Goal: Transaction & Acquisition: Purchase product/service

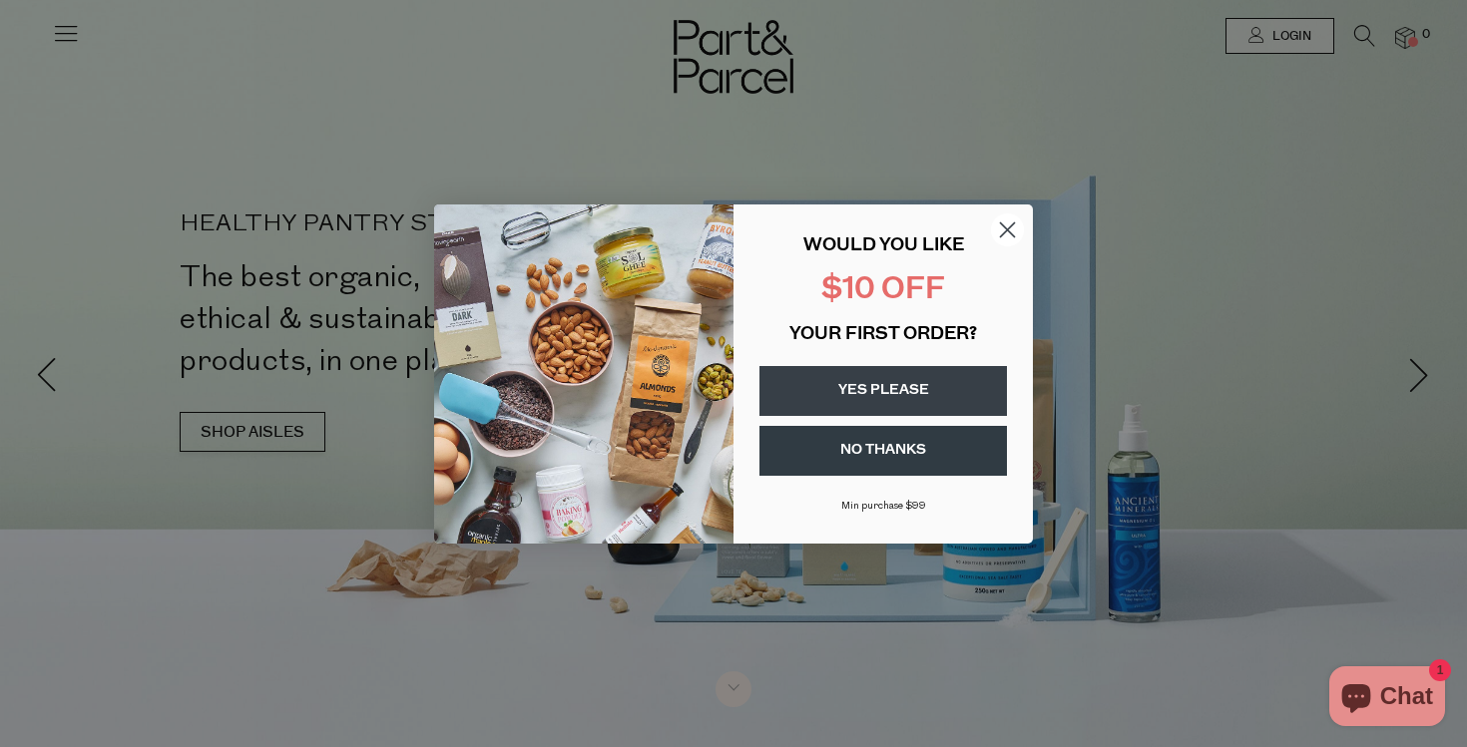
click at [1001, 229] on circle "Close dialog" at bounding box center [1007, 229] width 33 height 33
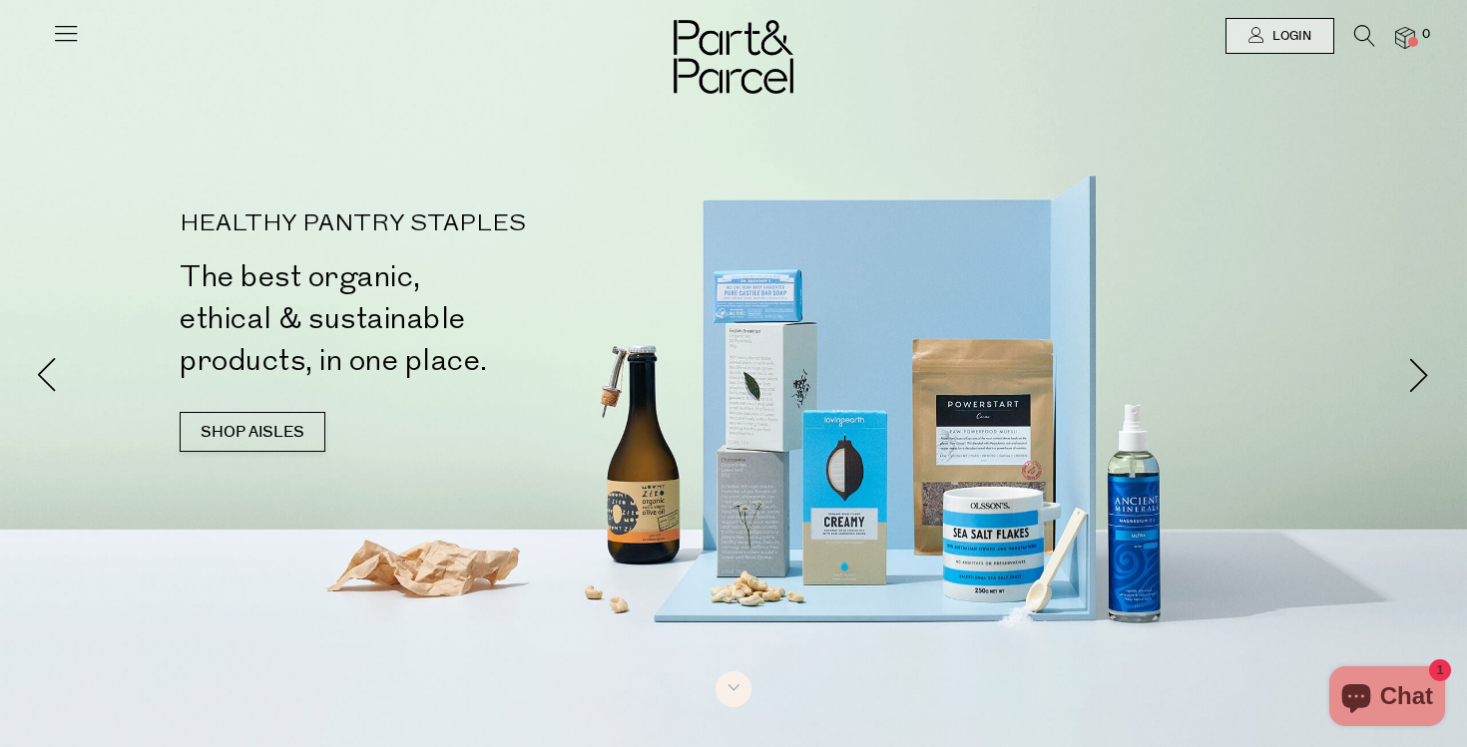
click at [60, 37] on icon at bounding box center [66, 33] width 28 height 28
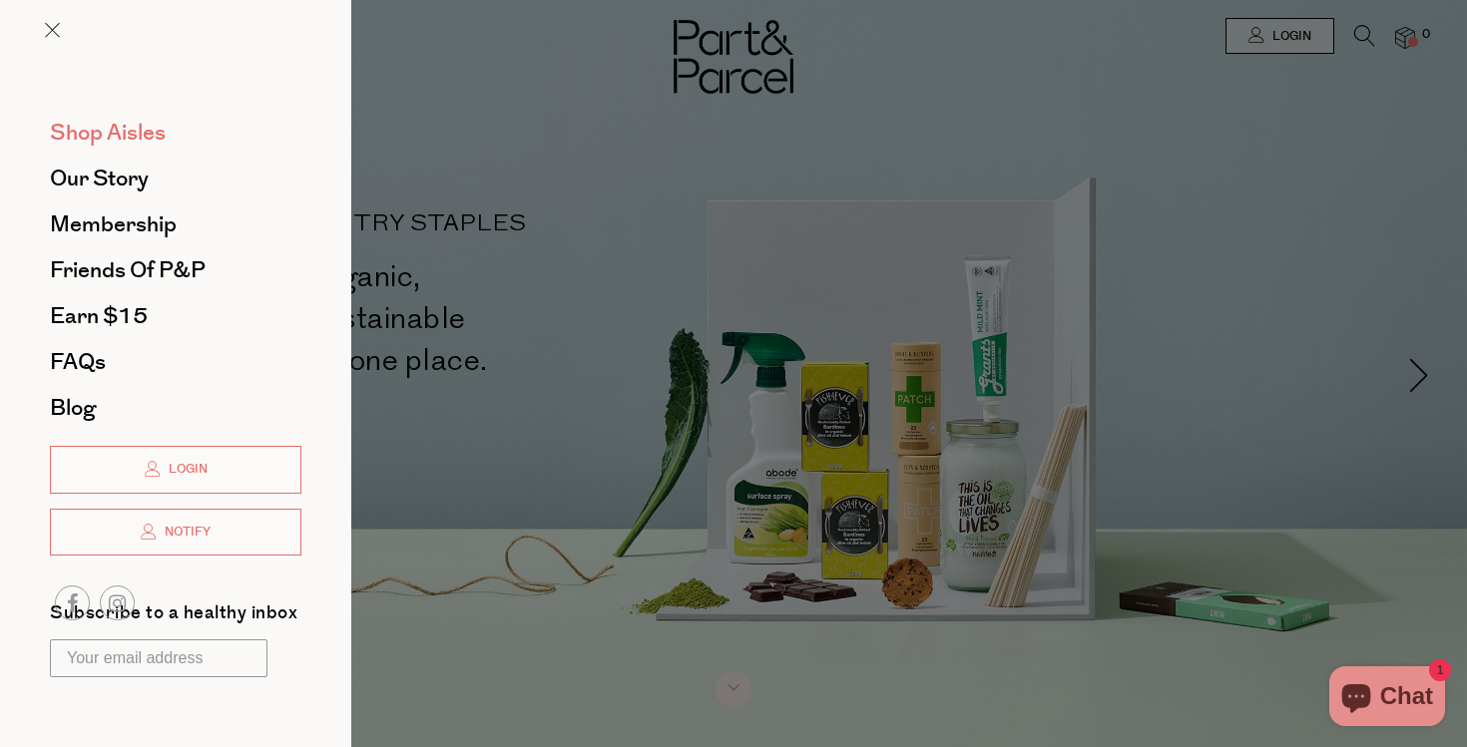
click at [114, 134] on span "Shop Aisles" at bounding box center [108, 133] width 116 height 32
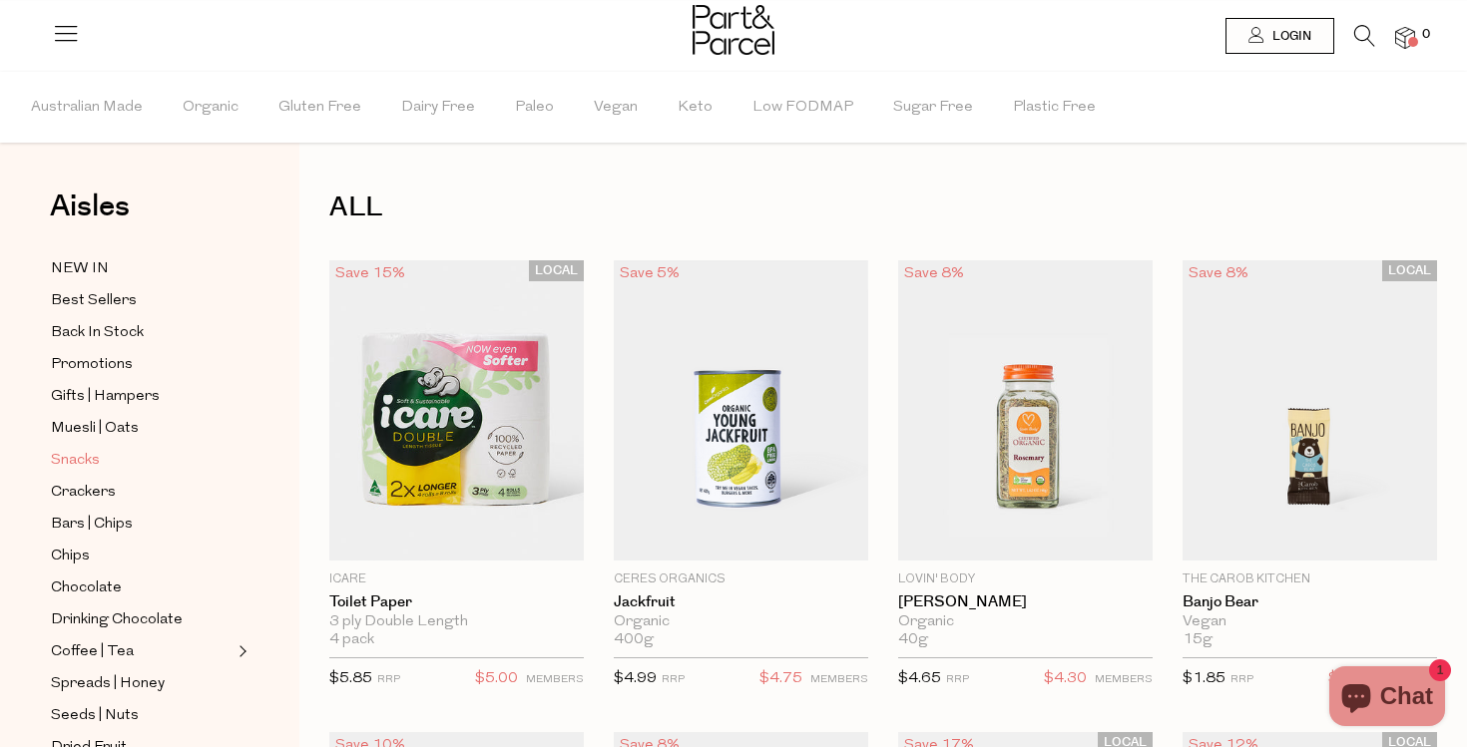
click at [71, 463] on span "Snacks" at bounding box center [75, 461] width 49 height 24
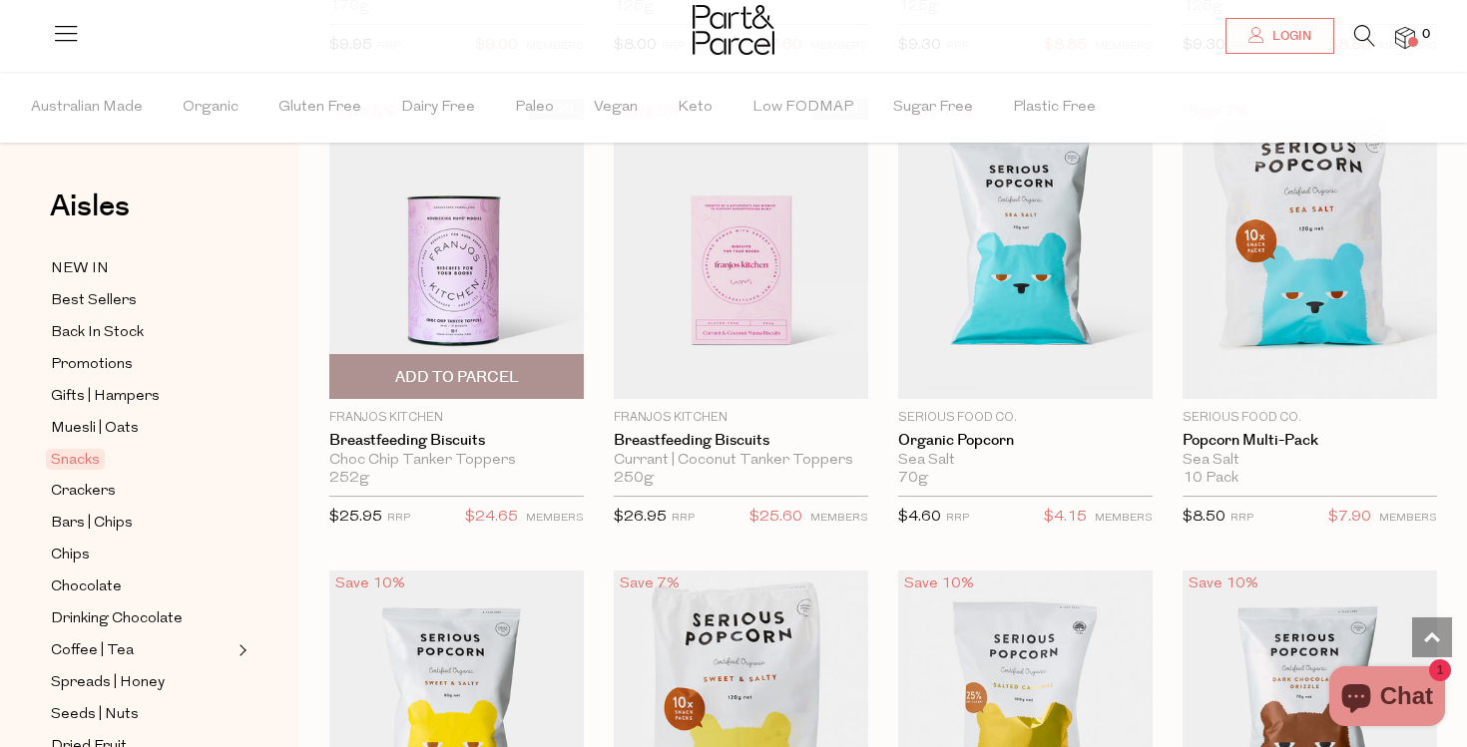
scroll to position [4898, 0]
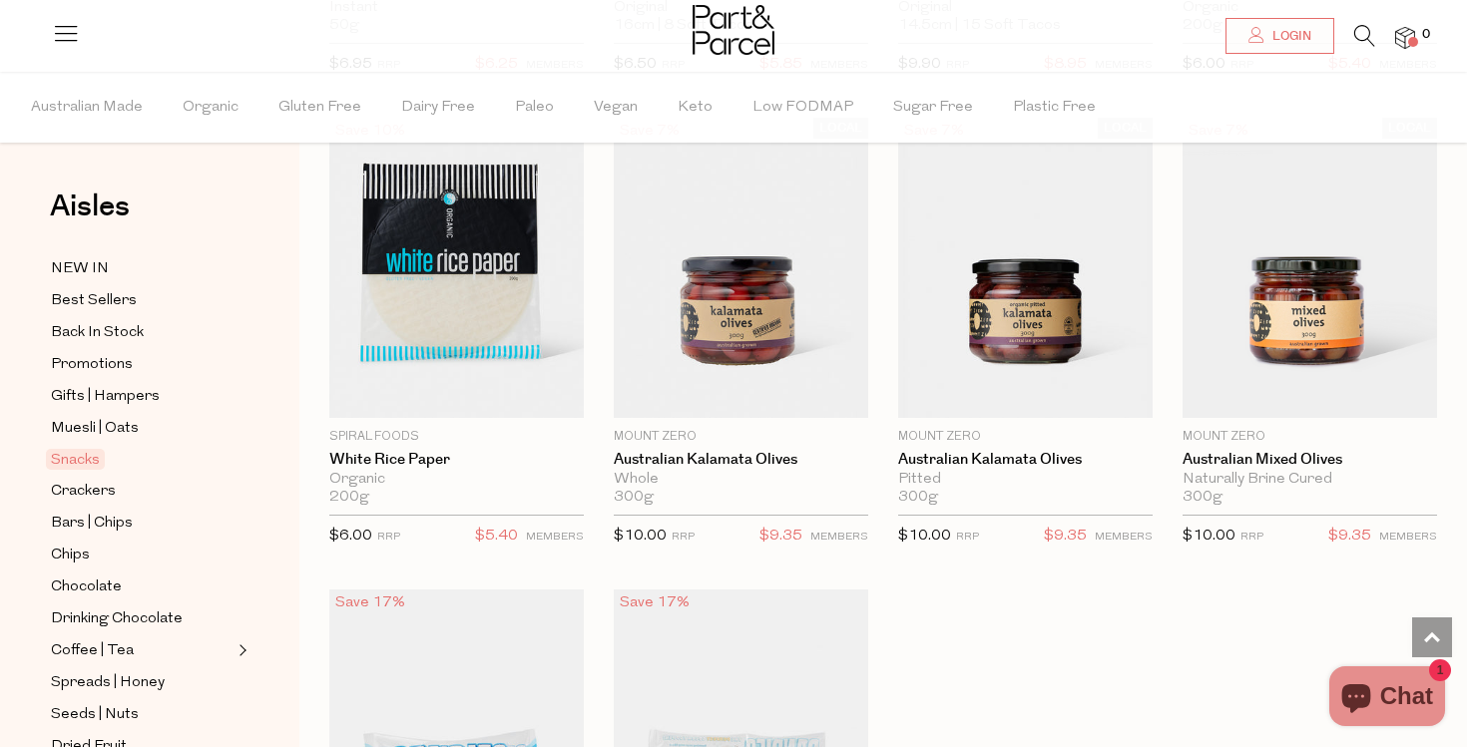
scroll to position [7717, 0]
